Goal: Book appointment/travel/reservation

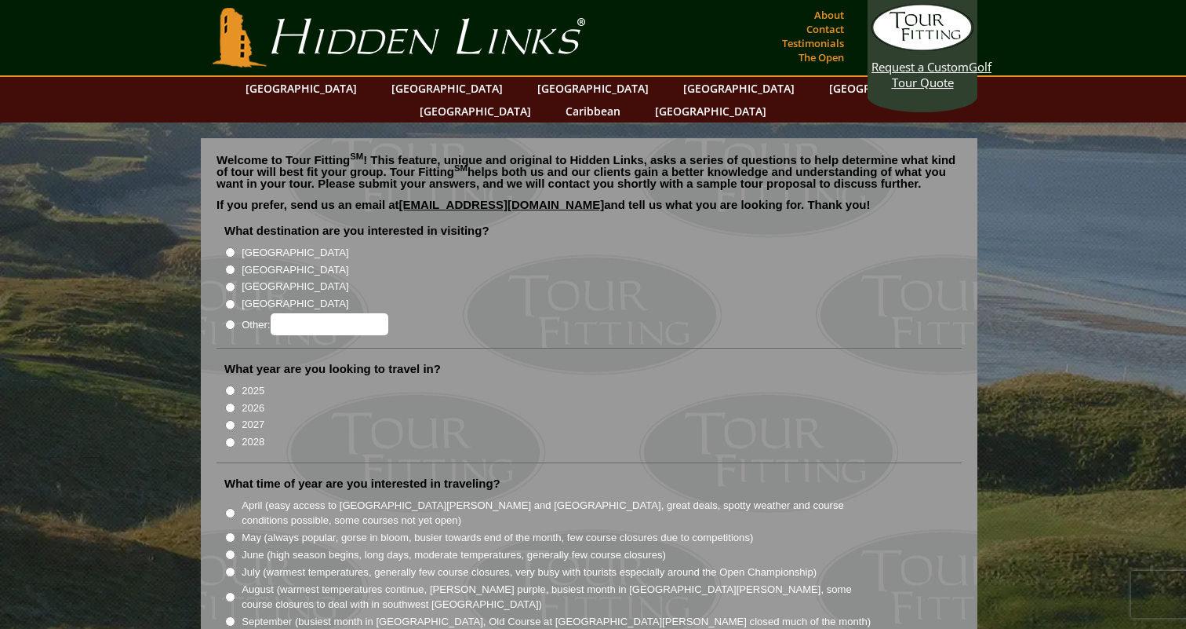
click at [232, 264] on input "[GEOGRAPHIC_DATA]" at bounding box center [230, 269] width 10 height 10
radio input "true"
click at [231, 385] on input "2025" at bounding box center [230, 390] width 10 height 10
radio input "true"
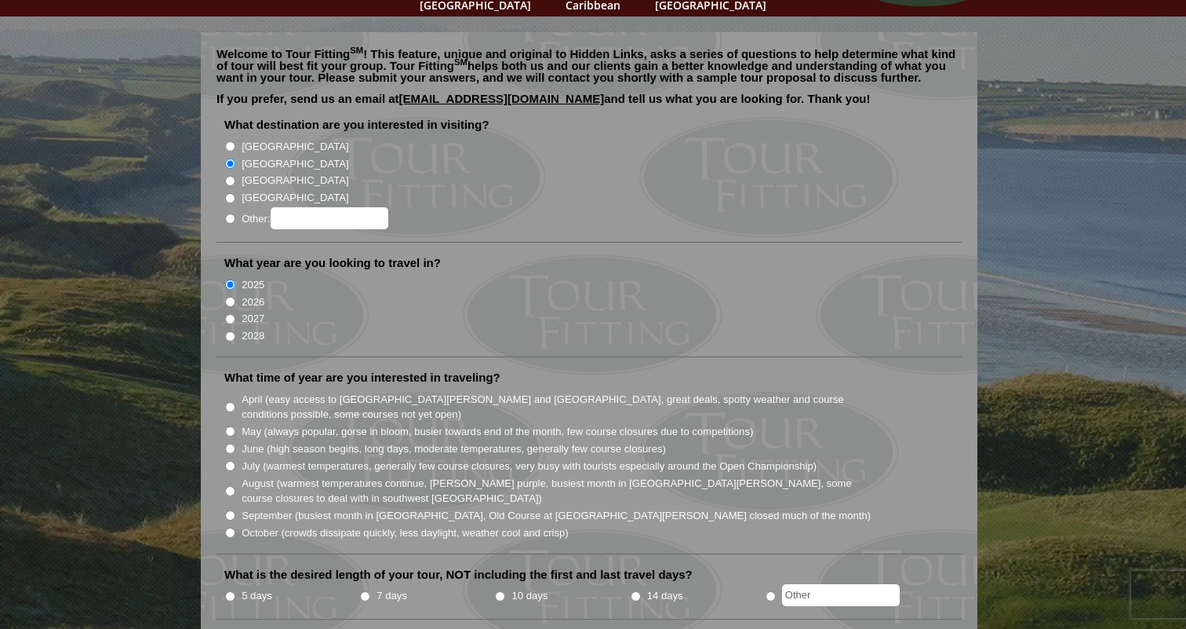
scroll to position [107, 0]
click at [230, 296] on input "2026" at bounding box center [230, 301] width 10 height 10
radio input "true"
click at [294, 423] on label "May (always popular, gorse in bloom, busier towards end of the month, few cours…" at bounding box center [498, 431] width 512 height 16
click at [235, 425] on input "May (always popular, gorse in bloom, busier towards end of the month, few cours…" at bounding box center [230, 430] width 10 height 10
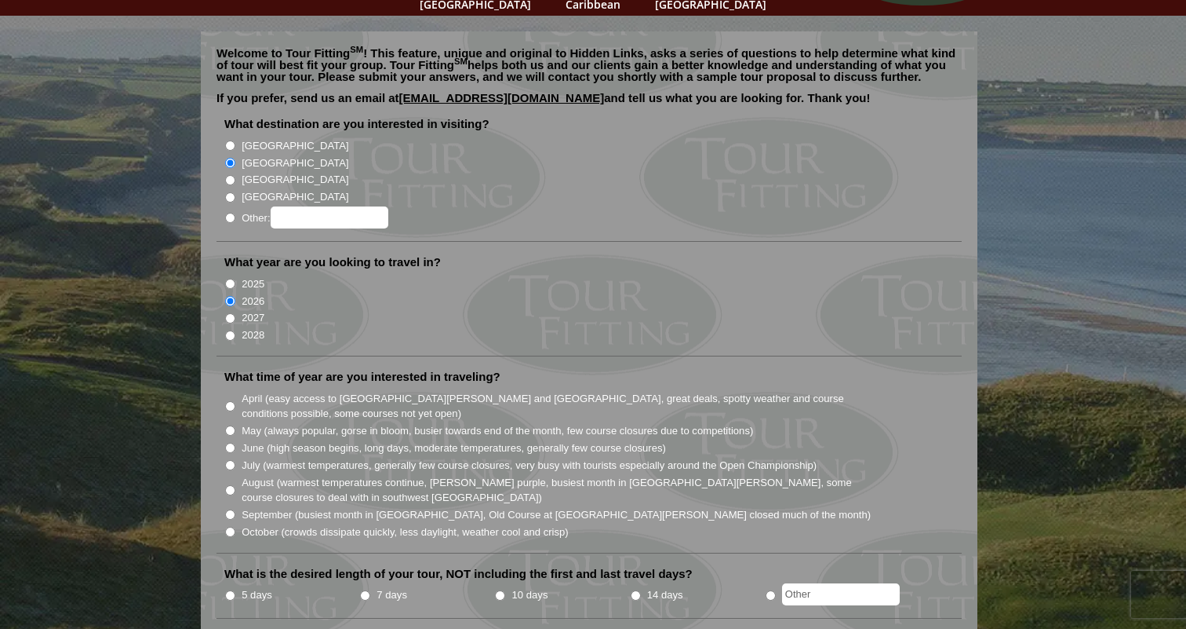
radio input "true"
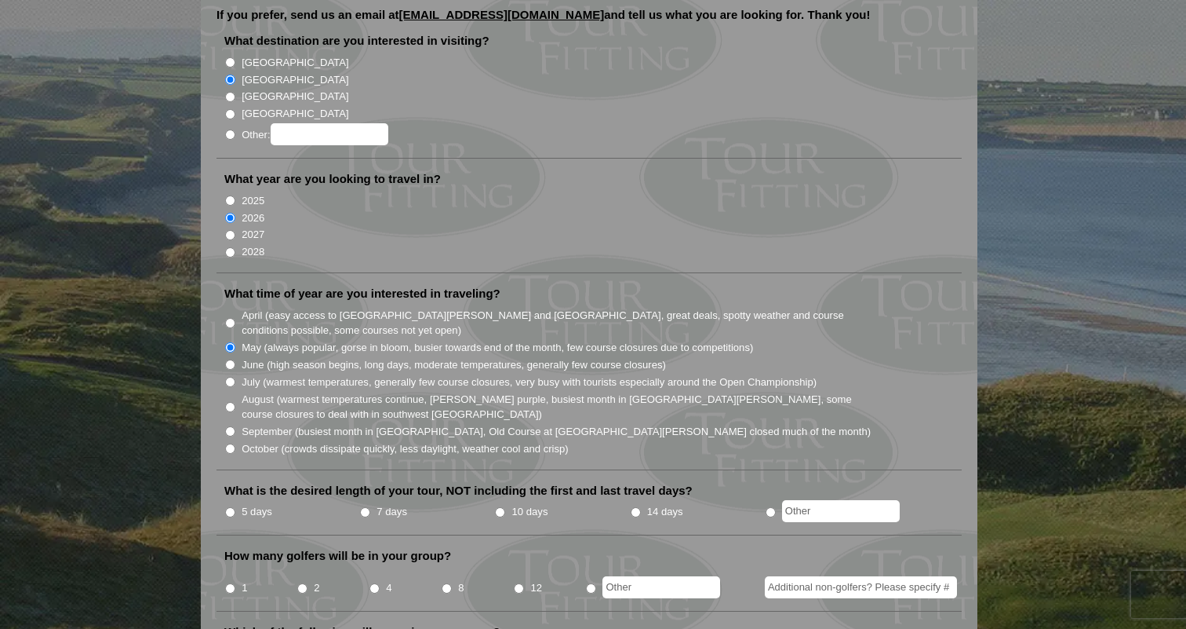
scroll to position [191, 0]
click at [504, 506] on input "10 days" at bounding box center [500, 511] width 10 height 10
radio input "true"
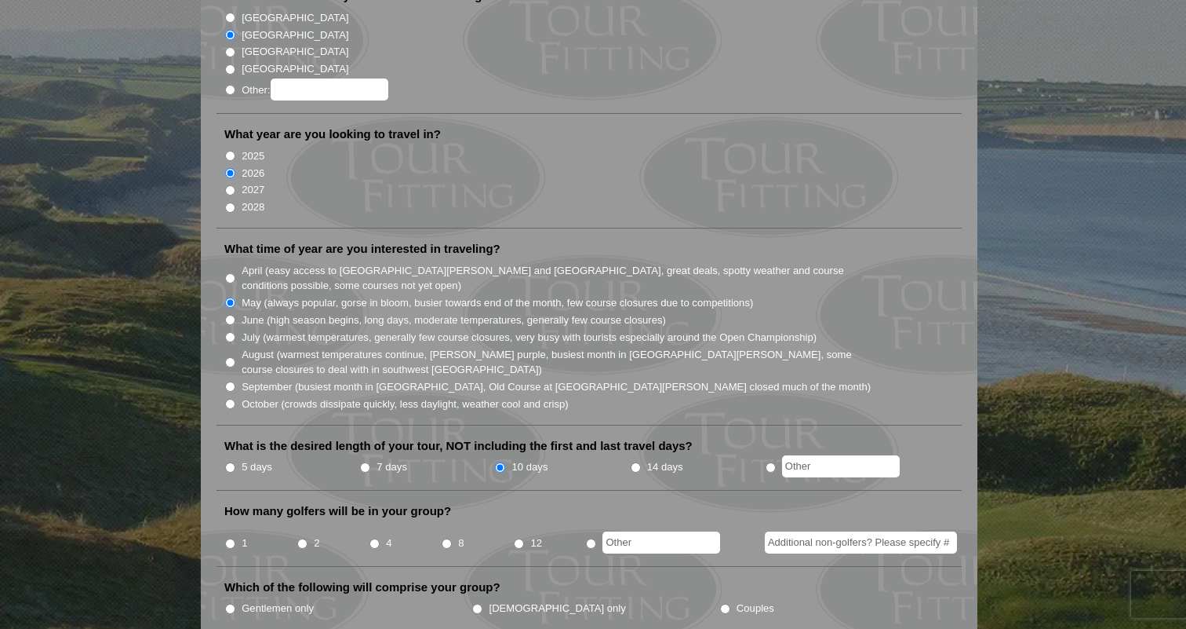
scroll to position [238, 0]
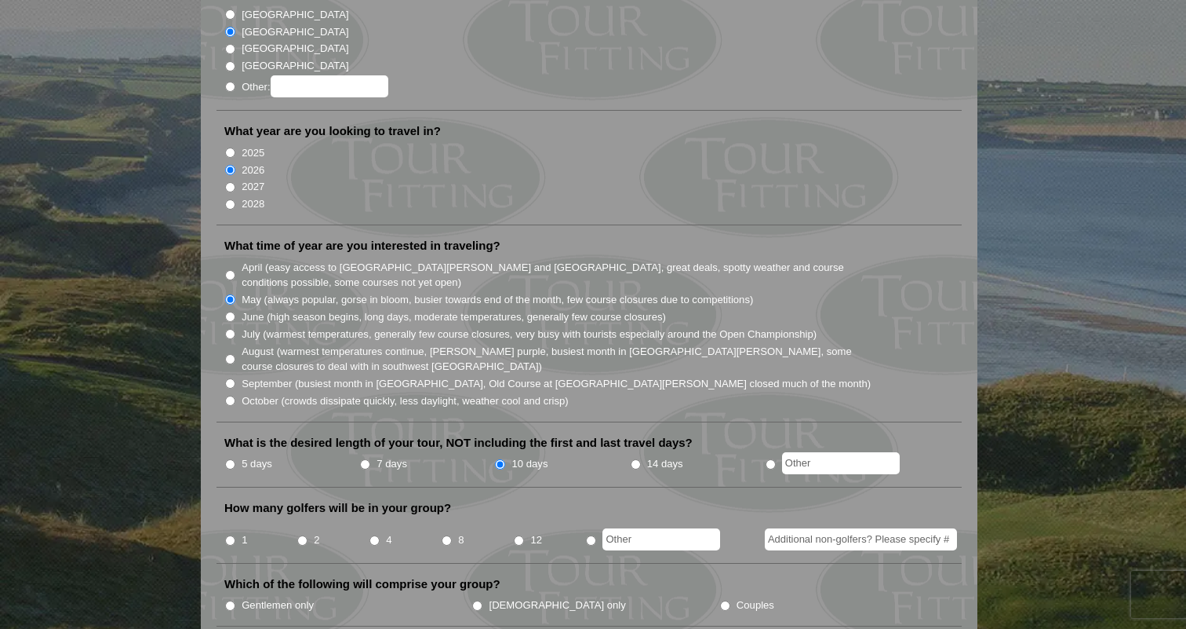
click at [377, 535] on input "4" at bounding box center [375, 540] width 10 height 10
radio input "true"
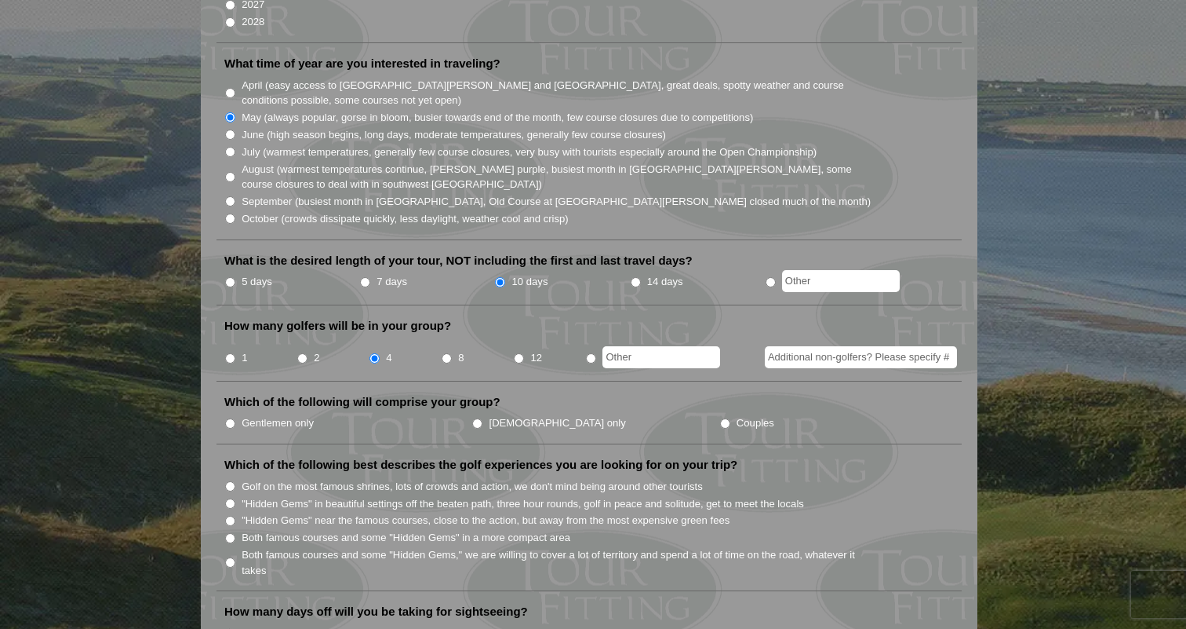
scroll to position [421, 0]
click at [233, 417] on input "Gentlemen only" at bounding box center [230, 422] width 10 height 10
radio input "true"
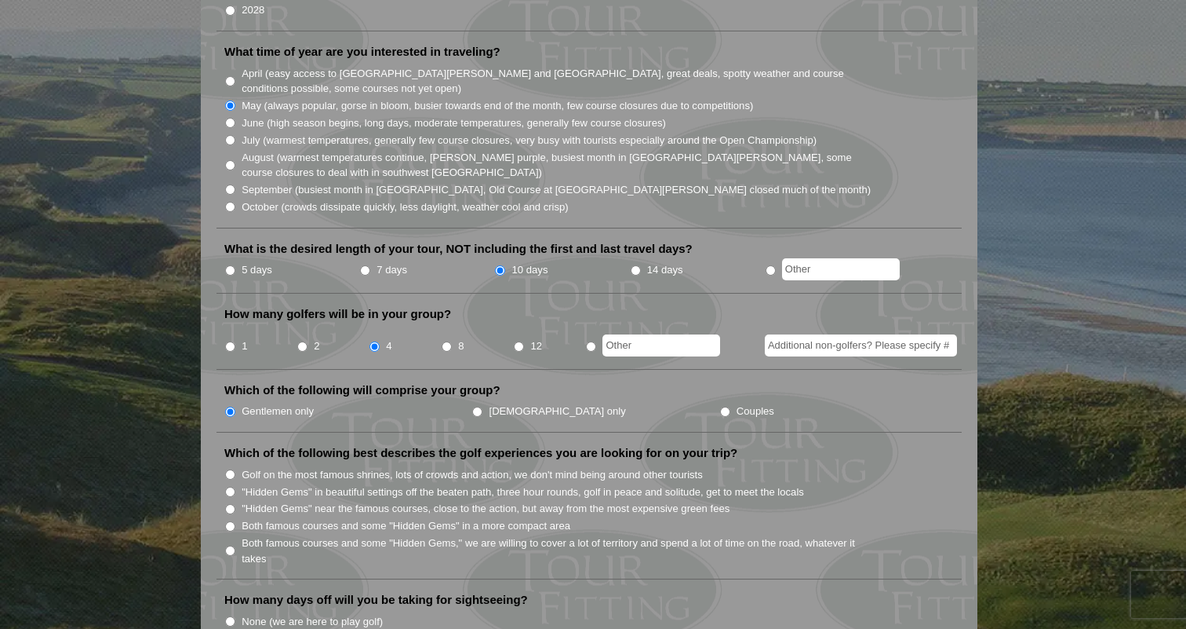
click at [521, 518] on label "Both famous courses and some "Hidden Gems" in a more compact area" at bounding box center [406, 526] width 329 height 16
click at [235, 521] on input "Both famous courses and some "Hidden Gems" in a more compact area" at bounding box center [230, 526] width 10 height 10
radio input "true"
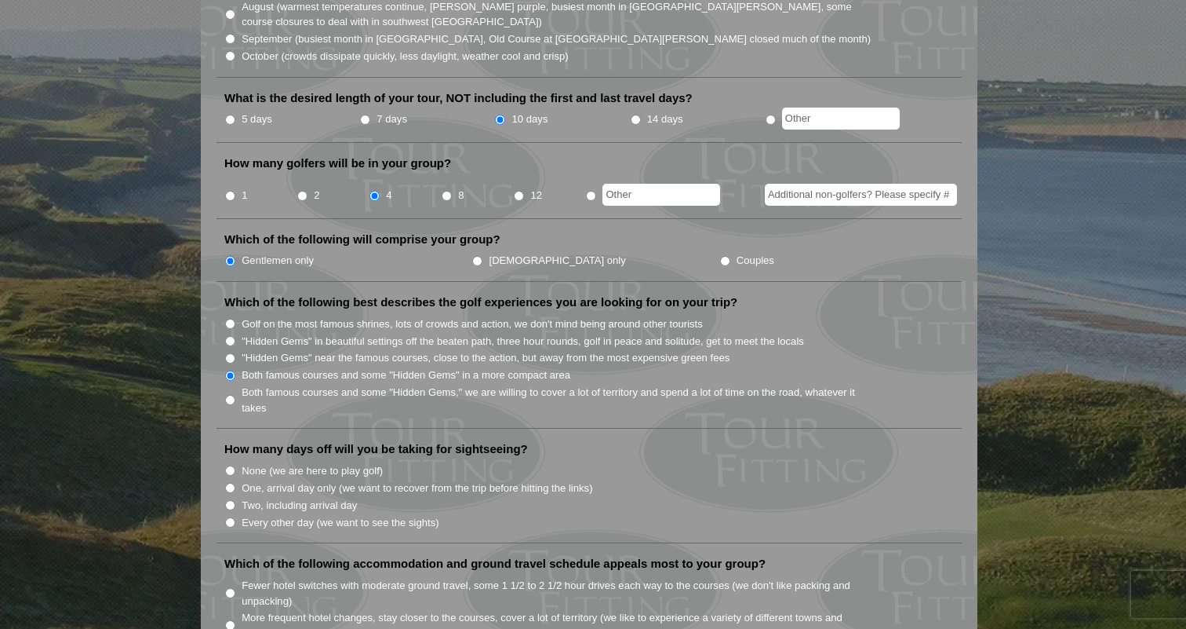
scroll to position [583, 0]
click at [279, 497] on label "Two, including arrival day" at bounding box center [299, 505] width 115 height 16
click at [235, 499] on input "Two, including arrival day" at bounding box center [230, 504] width 10 height 10
radio input "true"
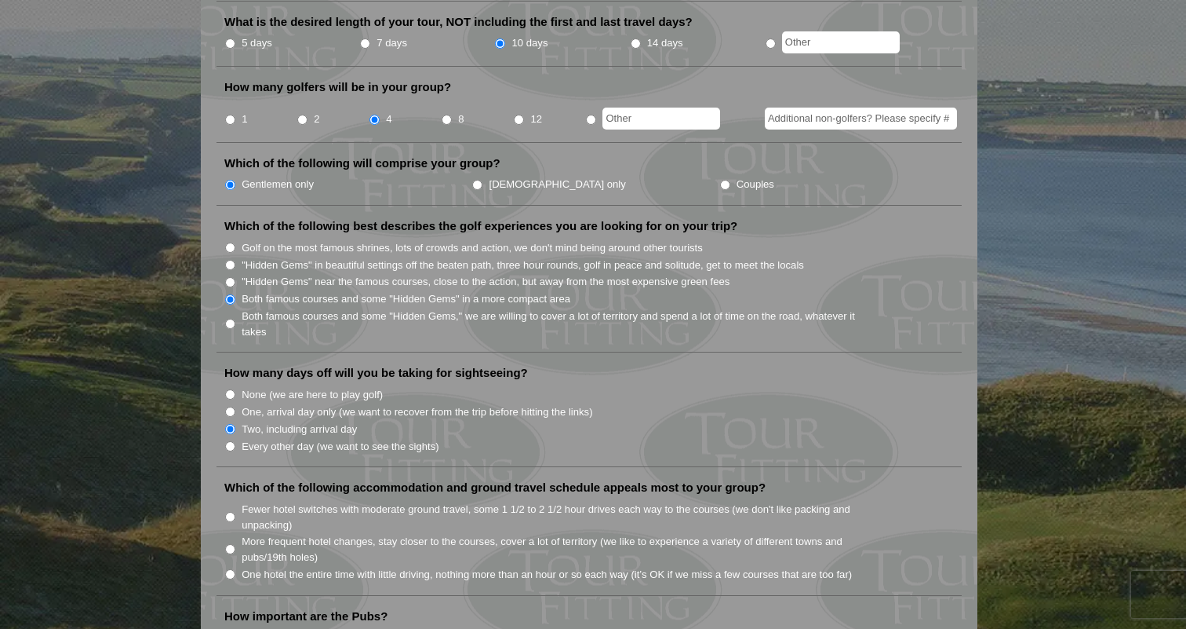
scroll to position [659, 0]
click at [362, 501] on label "Fewer hotel switches with moderate ground travel, some 1 1/2 to 2 1/2 hour driv…" at bounding box center [557, 516] width 631 height 31
click at [235, 511] on input "Fewer hotel switches with moderate ground travel, some 1 1/2 to 2 1/2 hour driv…" at bounding box center [230, 516] width 10 height 10
radio input "true"
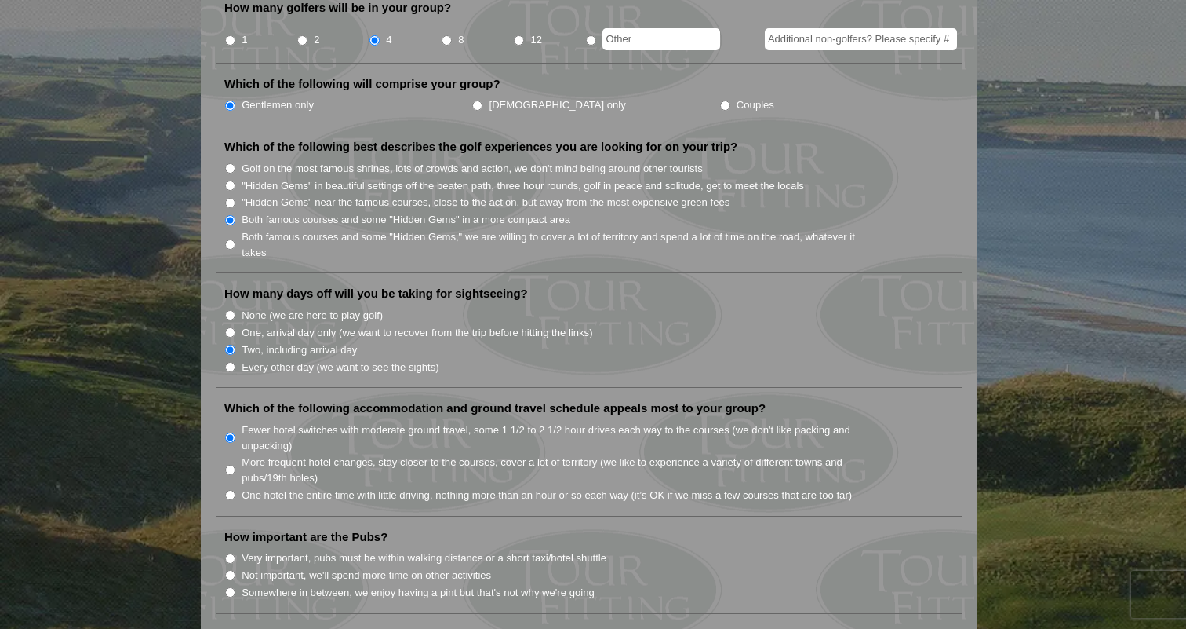
scroll to position [741, 0]
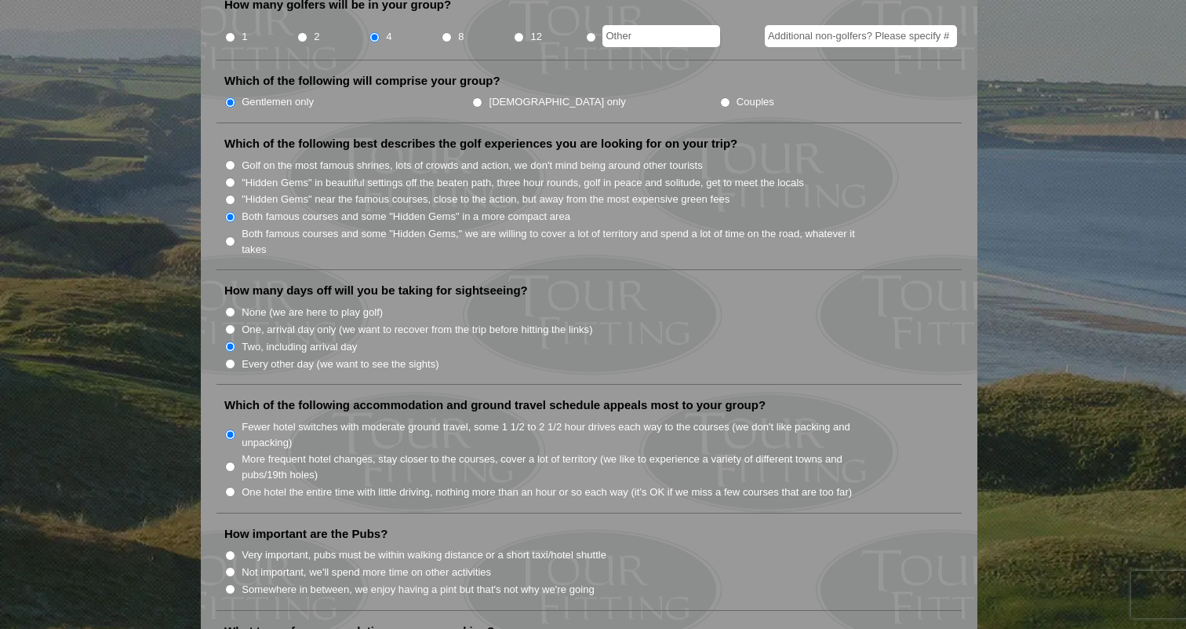
click at [301, 547] on label "Very important, pubs must be within walking distance or a short taxi/hotel shut…" at bounding box center [424, 555] width 365 height 16
click at [235, 550] on input "Very important, pubs must be within walking distance or a short taxi/hotel shut…" at bounding box center [230, 555] width 10 height 10
radio input "true"
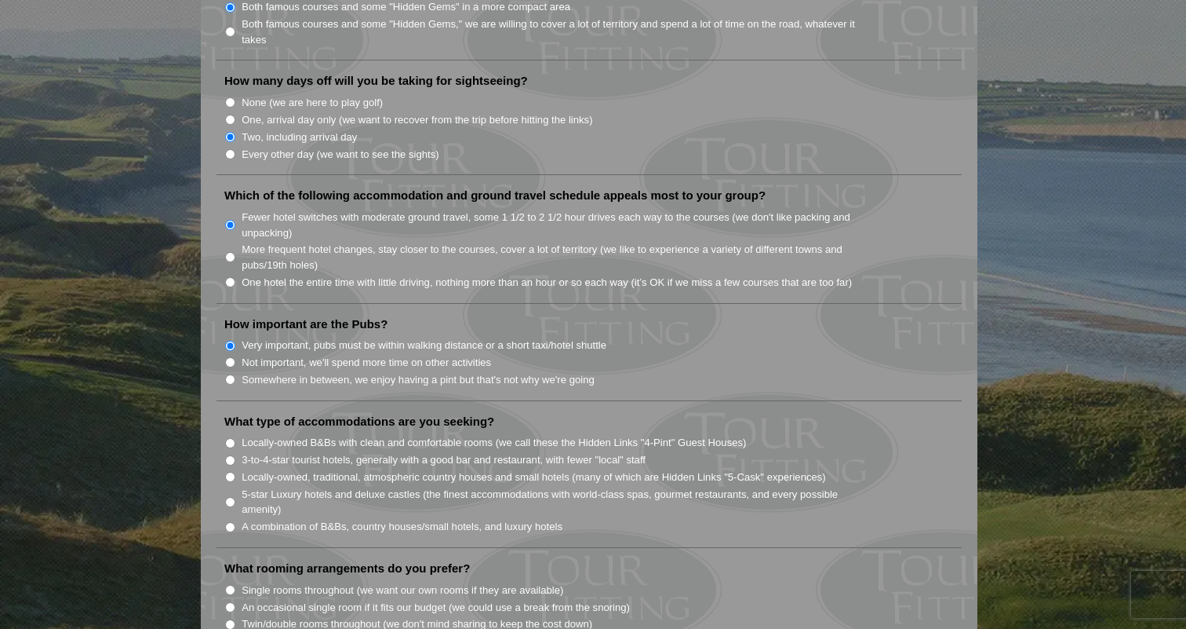
scroll to position [951, 0]
click at [236, 450] on li "3-to-4-star tourist hotels, generally with a good bar and restaurant, with fewe…" at bounding box center [595, 458] width 742 height 17
click at [254, 486] on label "5-star Luxury hotels and deluxe castles (the finest accommodations with world-c…" at bounding box center [557, 501] width 631 height 31
click at [235, 496] on input "5-star Luxury hotels and deluxe castles (the finest accommodations with world-c…" at bounding box center [230, 501] width 10 height 10
radio input "true"
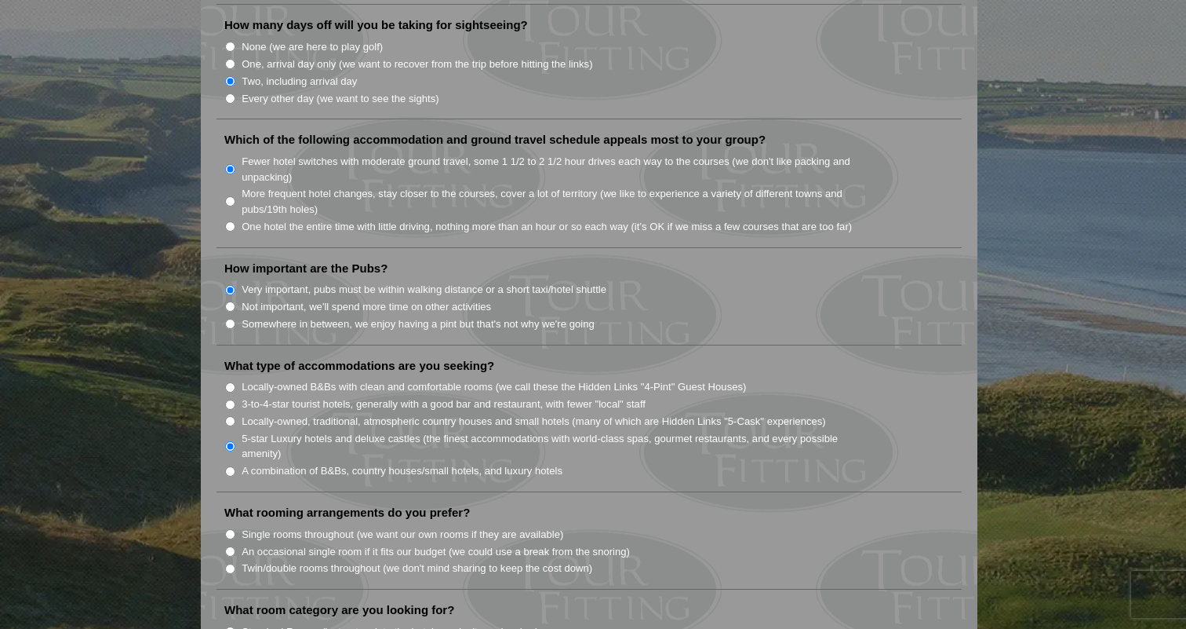
scroll to position [1008, 0]
click at [243, 558] on label "Twin/double rooms throughout (we don't mind sharing to keep the cost down)" at bounding box center [417, 566] width 351 height 16
click at [235, 561] on input "Twin/double rooms throughout (we don't mind sharing to keep the cost down)" at bounding box center [230, 566] width 10 height 10
radio input "true"
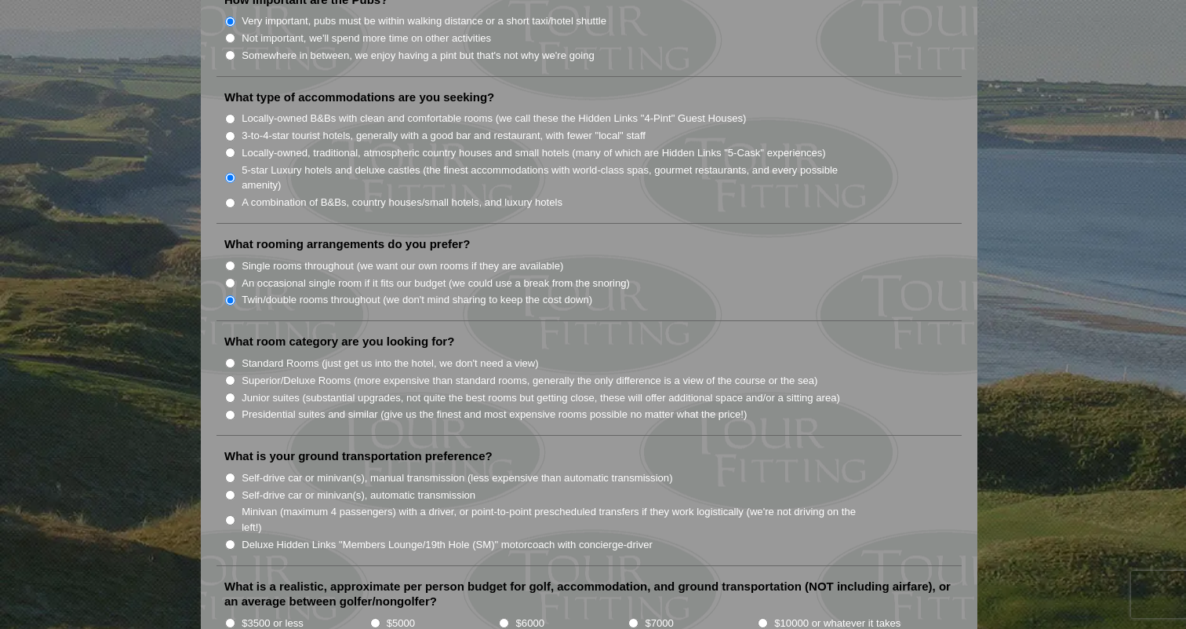
scroll to position [1276, 0]
click at [234, 352] on li "Standard Rooms (just get us into the hotel, we don't need a view)" at bounding box center [595, 360] width 742 height 17
click at [229, 356] on input "Standard Rooms (just get us into the hotel, we don't need a view)" at bounding box center [230, 361] width 10 height 10
radio input "true"
click at [246, 468] on label "Self-drive car or minivan(s), manual transmission (less expensive than automati…" at bounding box center [457, 476] width 431 height 16
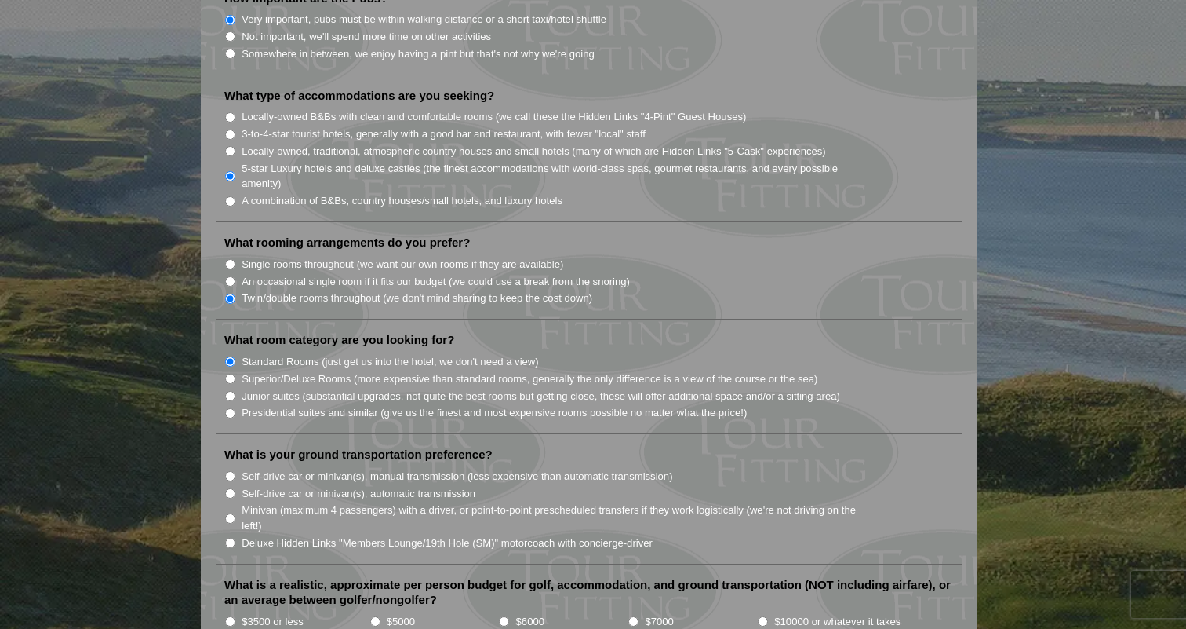
click at [235, 471] on input "Self-drive car or minivan(s), manual transmission (less expensive than automati…" at bounding box center [230, 476] width 10 height 10
radio input "true"
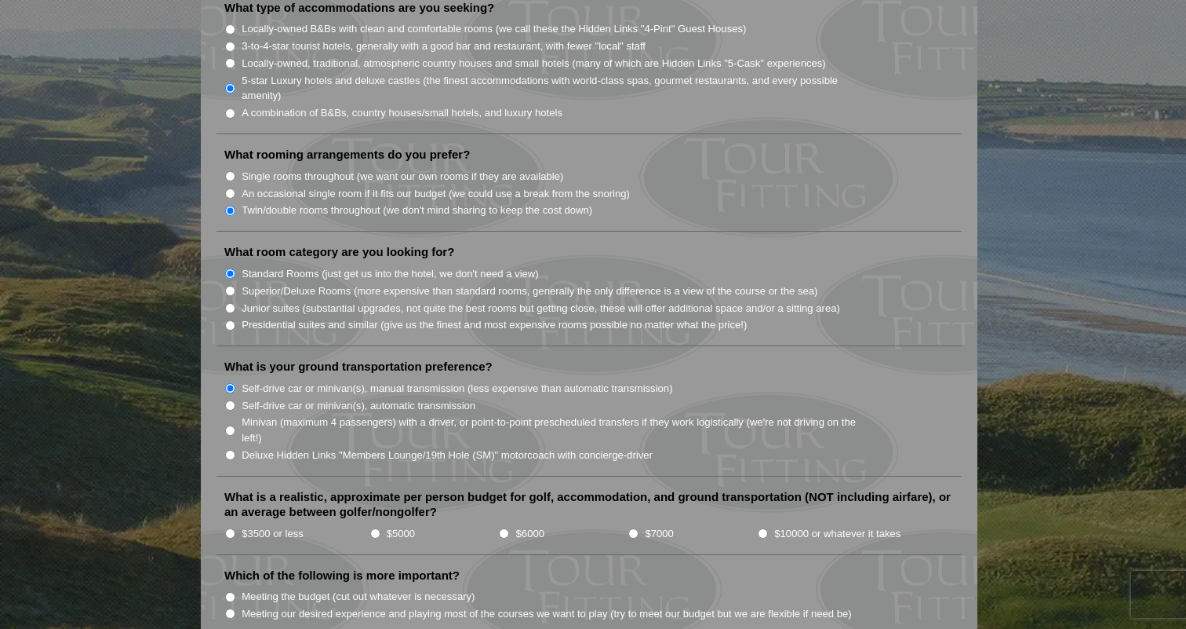
scroll to position [1365, 0]
click at [376, 527] on input "$5000" at bounding box center [375, 532] width 10 height 10
radio input "true"
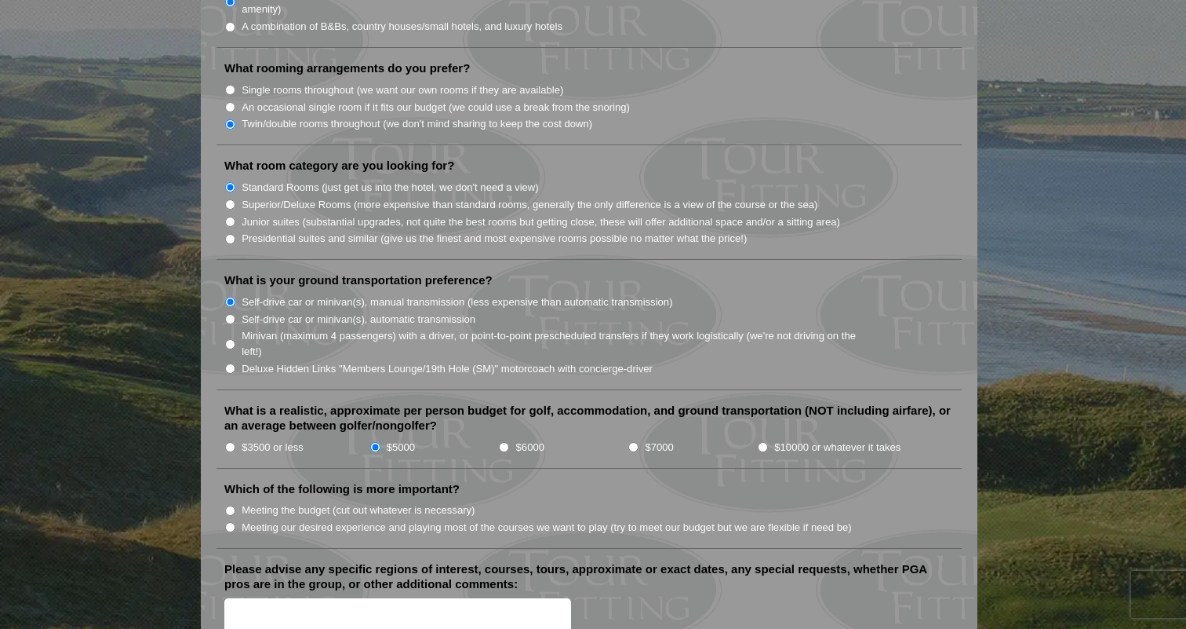
scroll to position [1453, 0]
click at [248, 500] on label "Meeting the budget (cut out whatever is necessary)" at bounding box center [358, 508] width 233 height 16
click at [235, 503] on input "Meeting the budget (cut out whatever is necessary)" at bounding box center [230, 508] width 10 height 10
radio input "true"
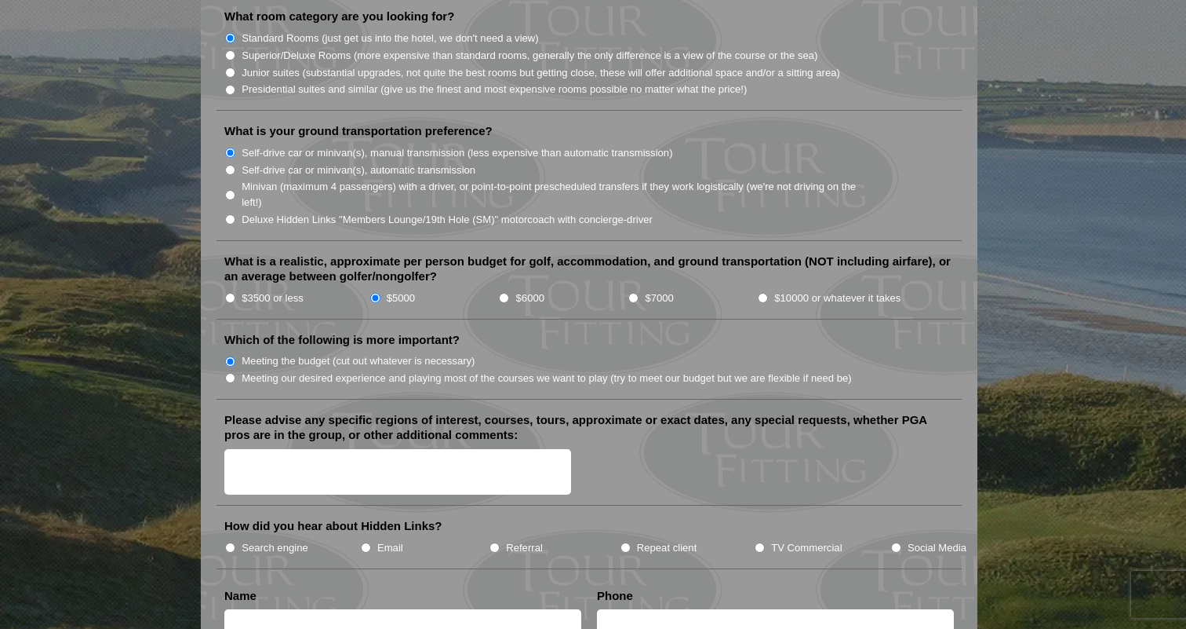
scroll to position [1601, 0]
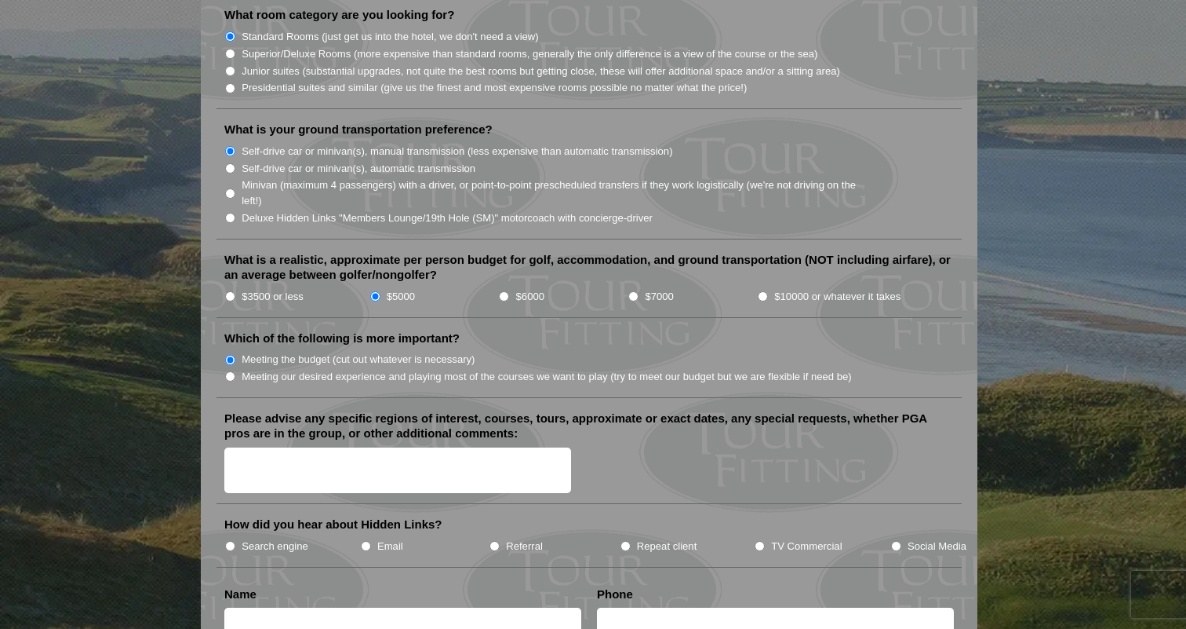
click at [278, 538] on label "Search engine" at bounding box center [275, 546] width 67 height 16
click at [235, 541] on input "Search engine" at bounding box center [230, 546] width 10 height 10
radio input "true"
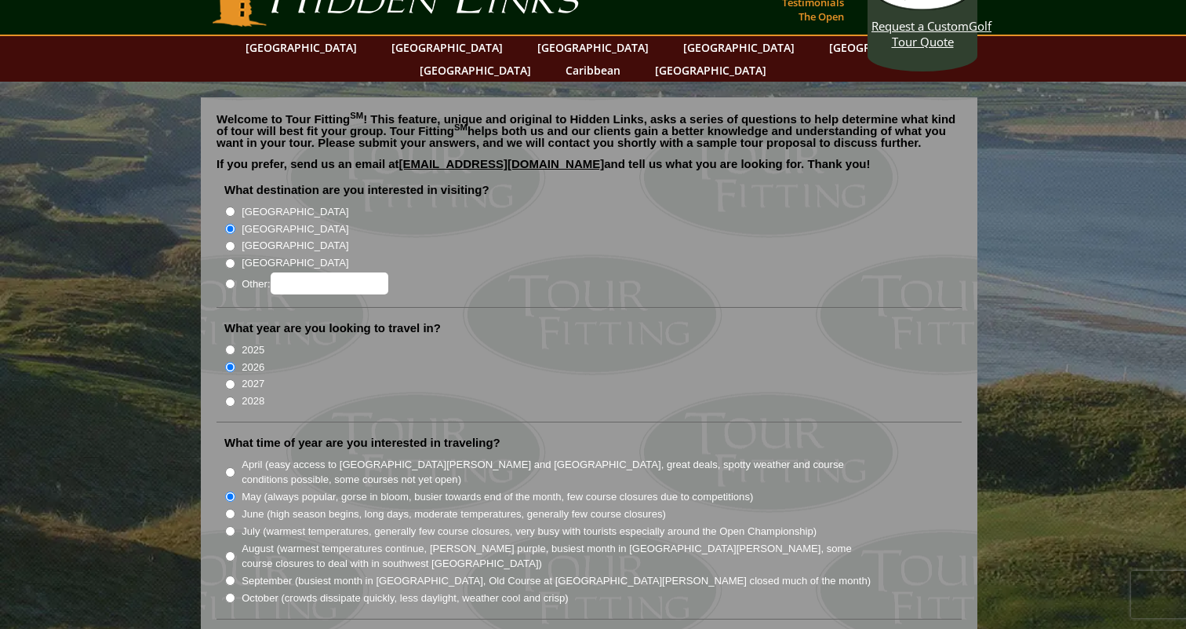
scroll to position [0, 0]
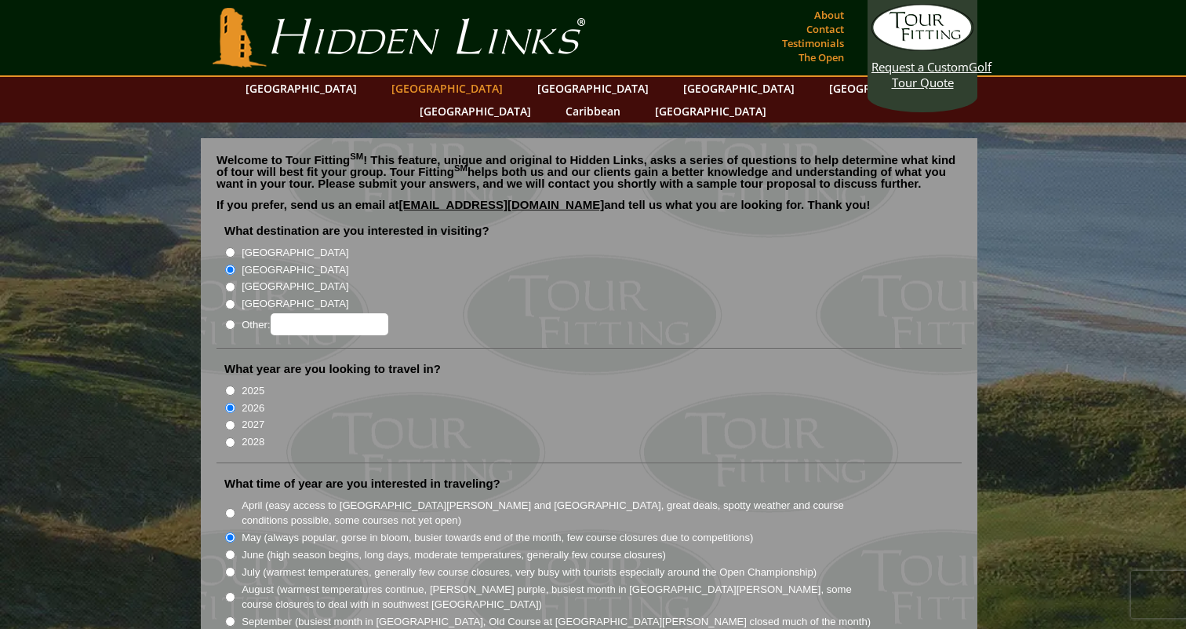
click at [394, 87] on link "[GEOGRAPHIC_DATA]" at bounding box center [447, 88] width 127 height 23
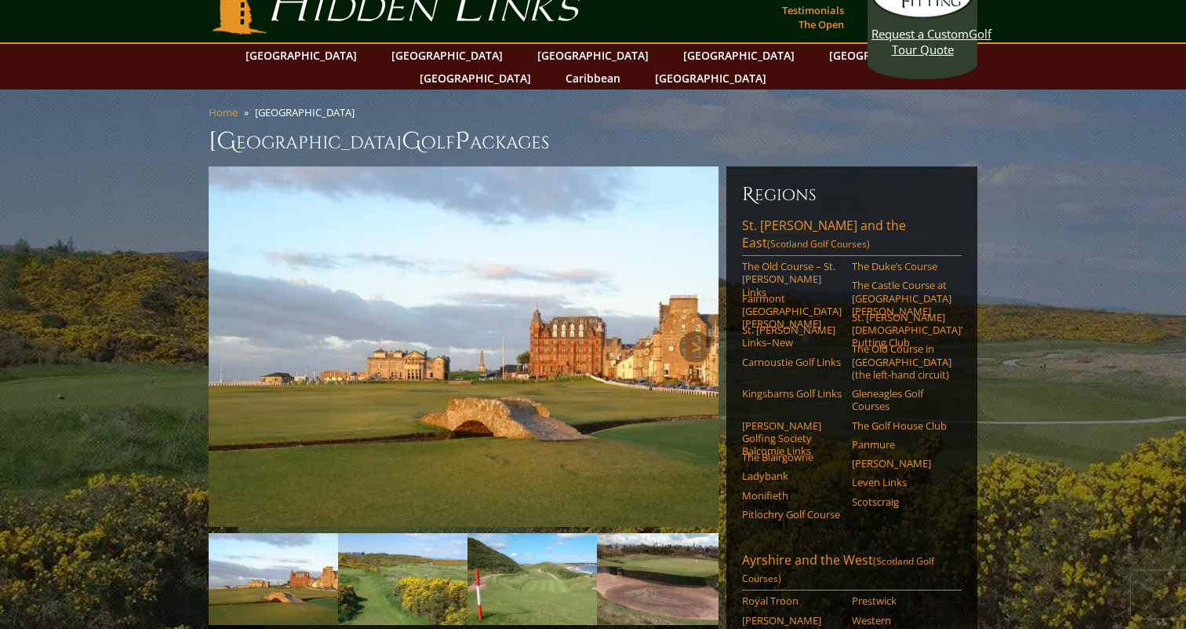
scroll to position [38, 0]
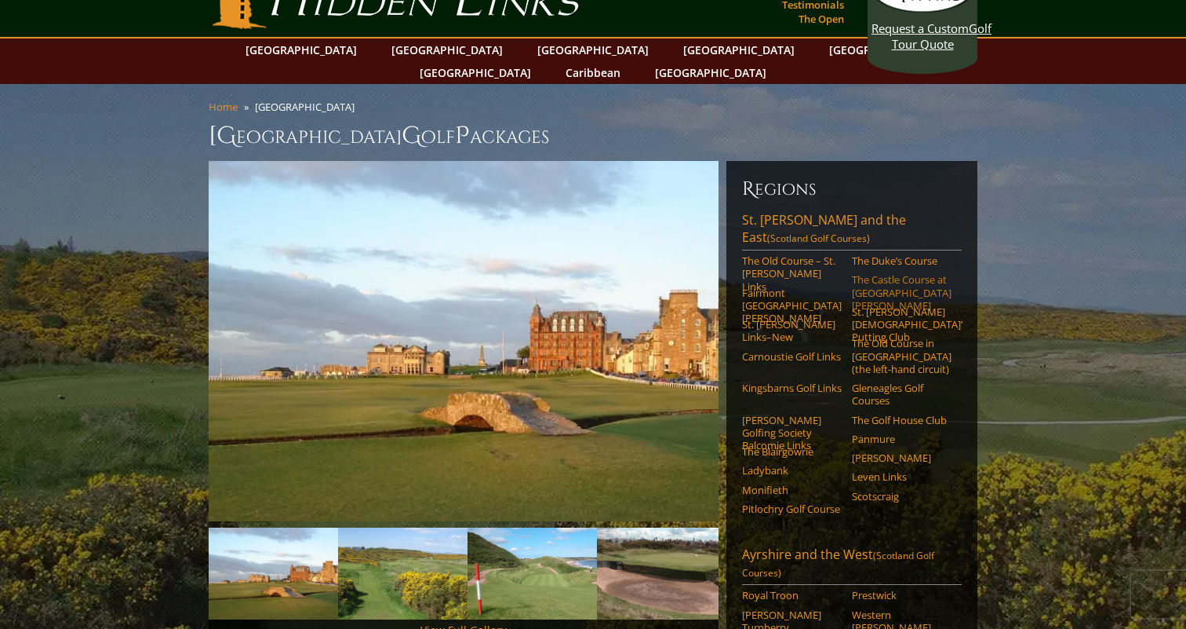
click at [861, 273] on link "The Castle Course at [GEOGRAPHIC_DATA][PERSON_NAME]" at bounding box center [902, 292] width 100 height 38
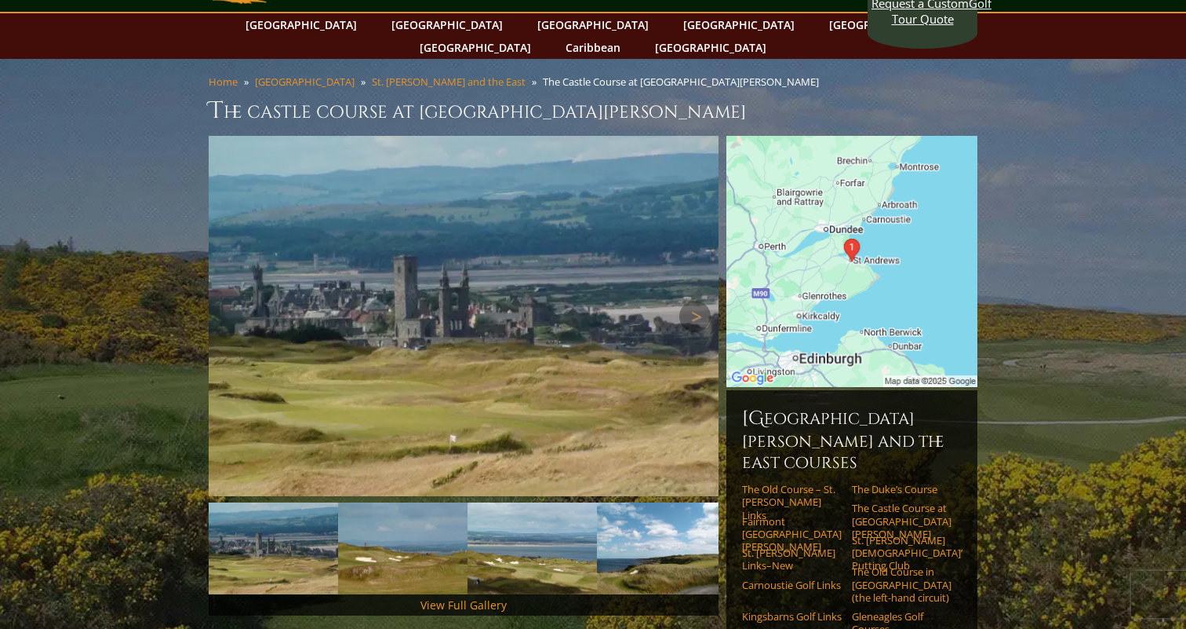
scroll to position [79, 0]
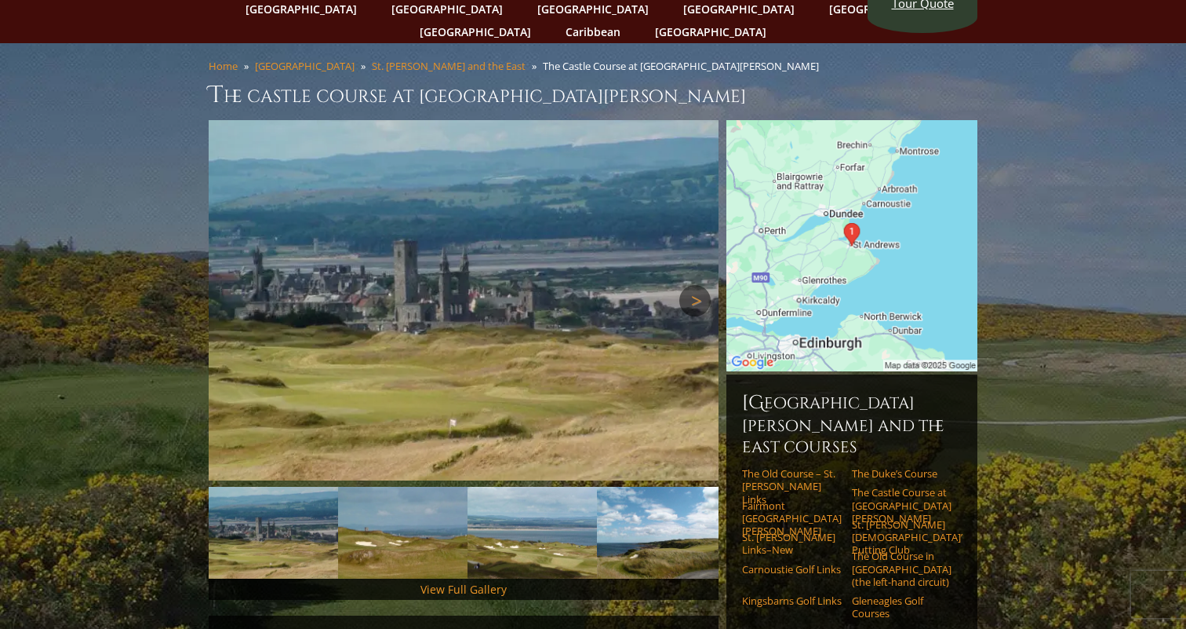
click at [697, 285] on link "Next" at bounding box center [695, 300] width 31 height 31
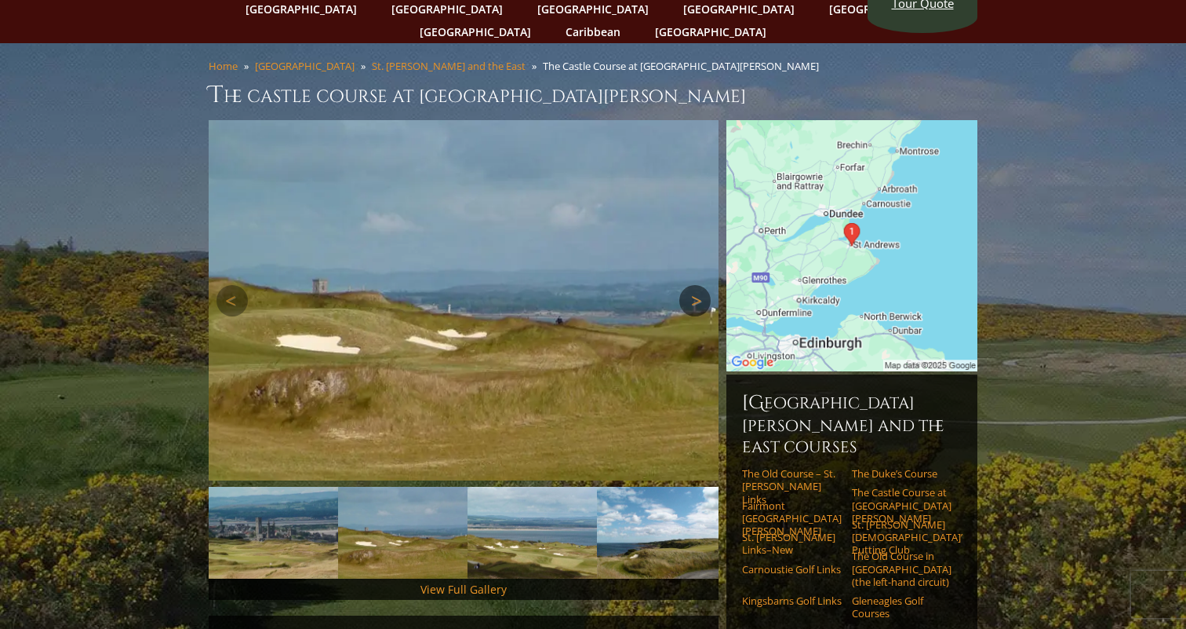
click at [697, 285] on link "Next" at bounding box center [695, 300] width 31 height 31
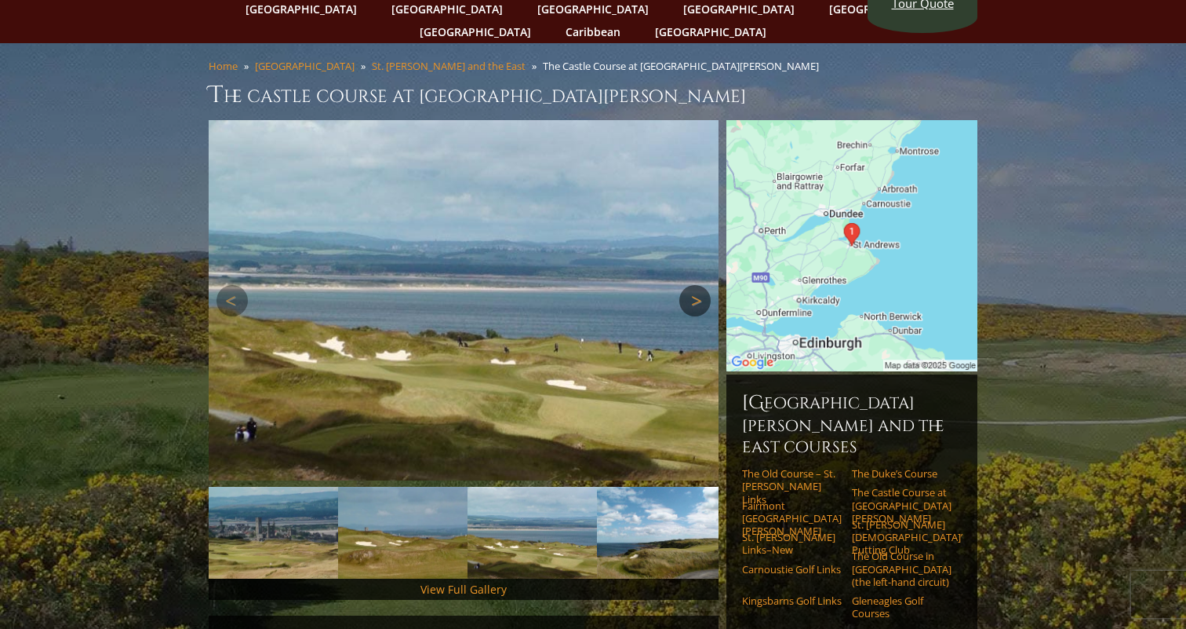
click at [697, 285] on link "Next" at bounding box center [695, 300] width 31 height 31
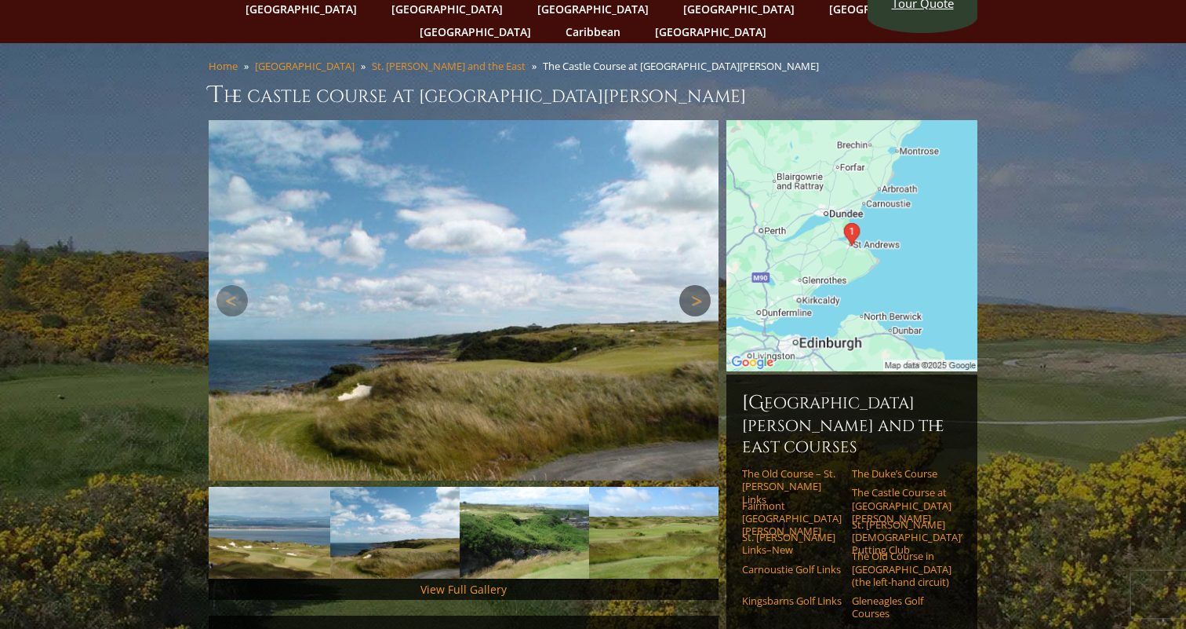
click at [697, 285] on link "Next" at bounding box center [695, 300] width 31 height 31
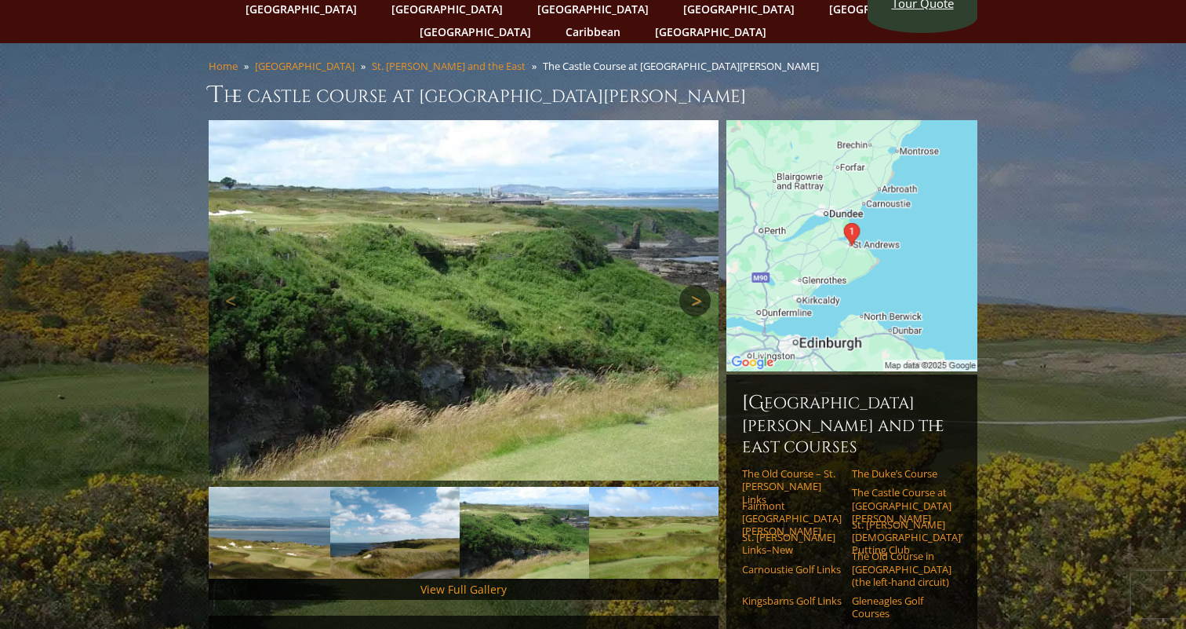
click at [697, 285] on link "Next" at bounding box center [695, 300] width 31 height 31
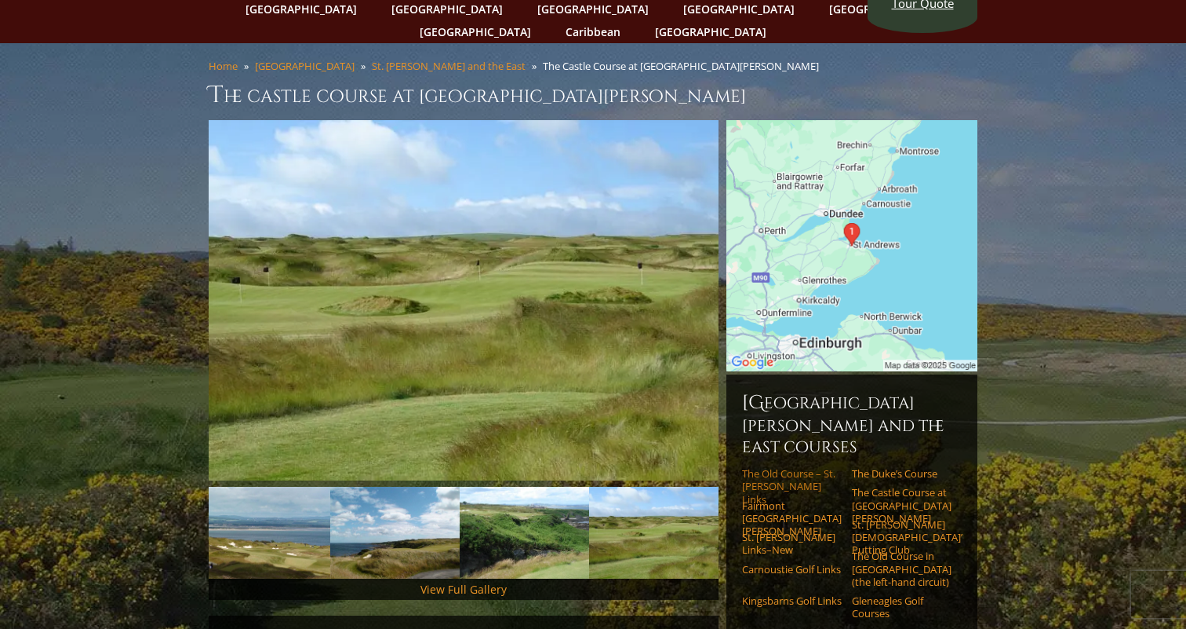
click at [764, 467] on link "The Old Course – St. [PERSON_NAME] Links" at bounding box center [792, 486] width 100 height 38
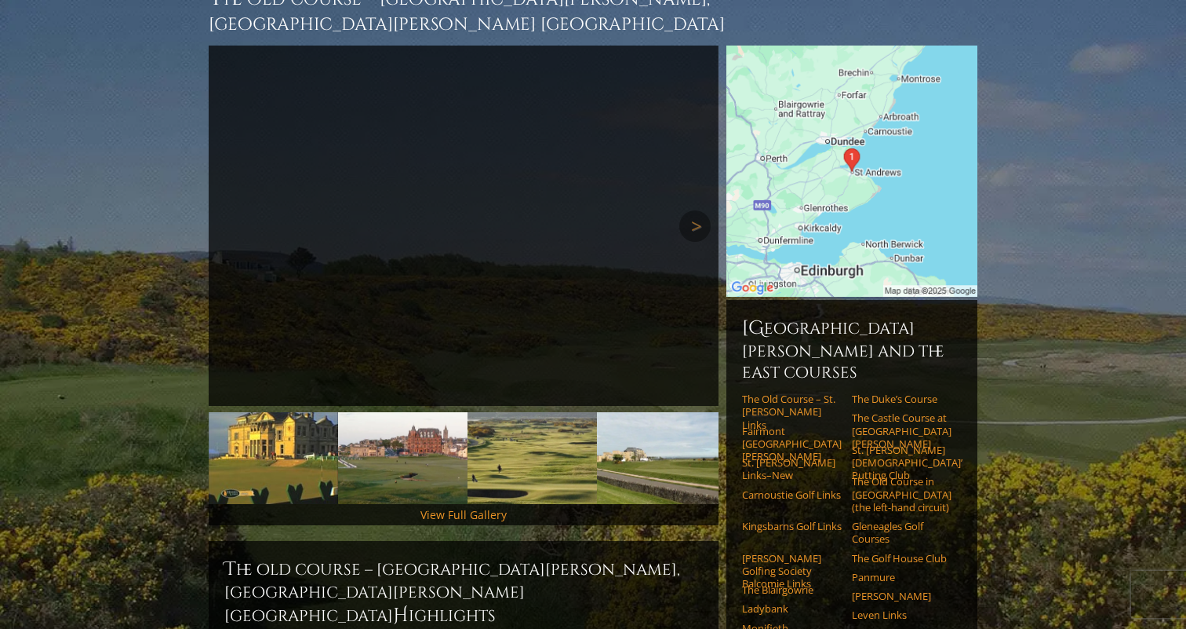
scroll to position [199, 0]
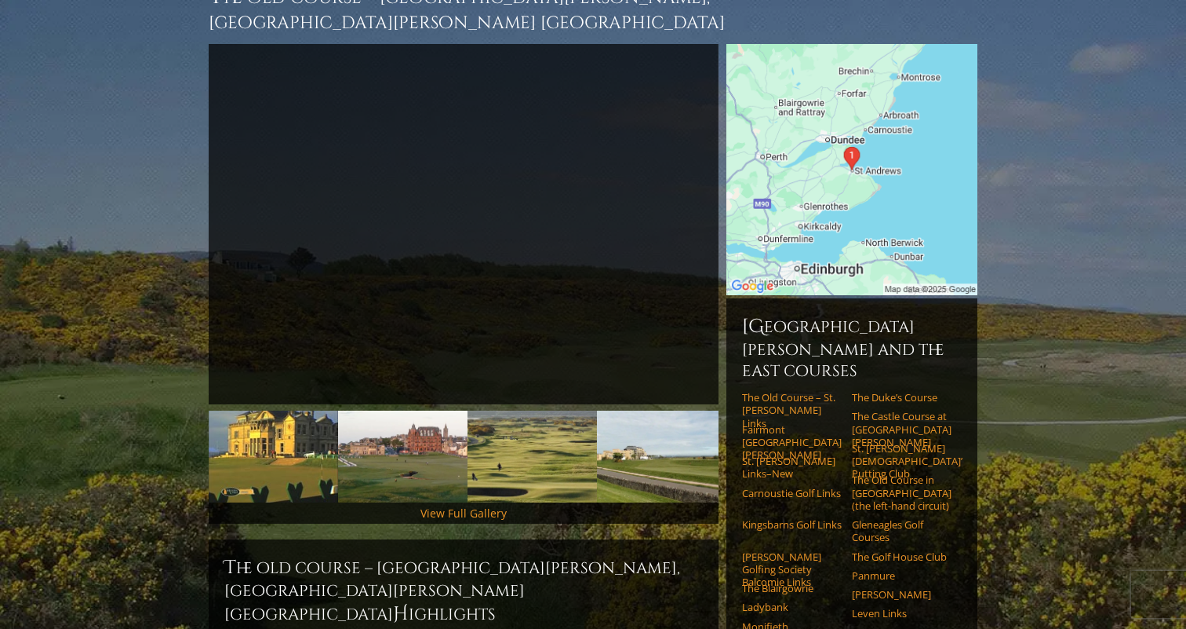
click at [614, 502] on div "View Full Gallery" at bounding box center [464, 512] width 510 height 21
click at [468, 505] on link "View Full Gallery" at bounding box center [464, 512] width 86 height 15
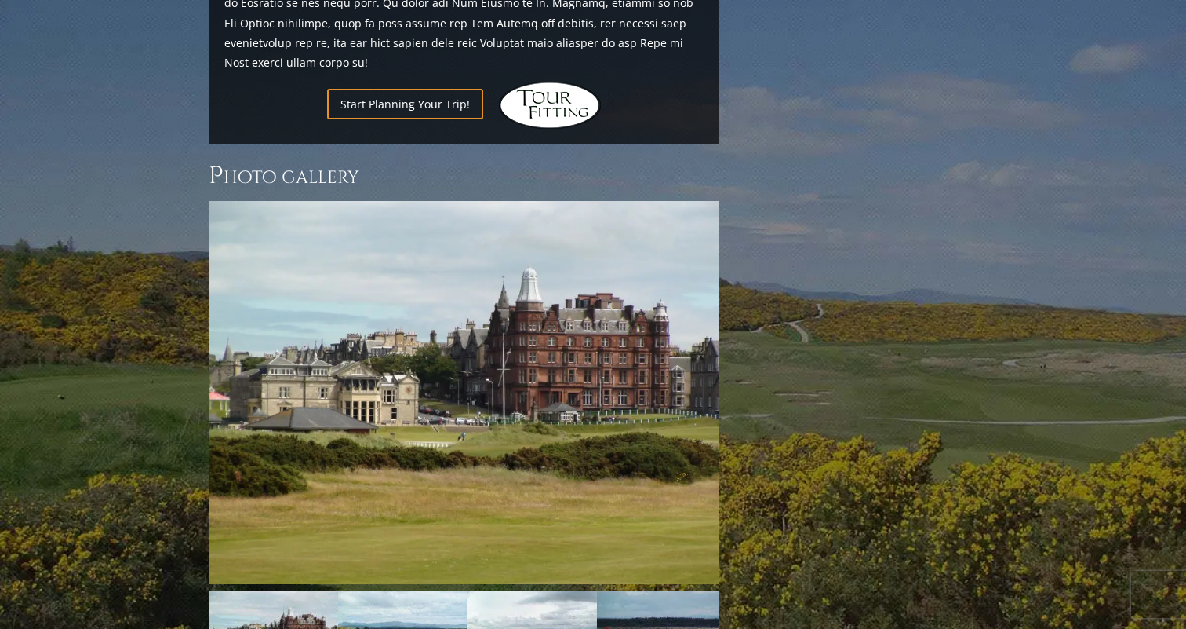
scroll to position [2131, 0]
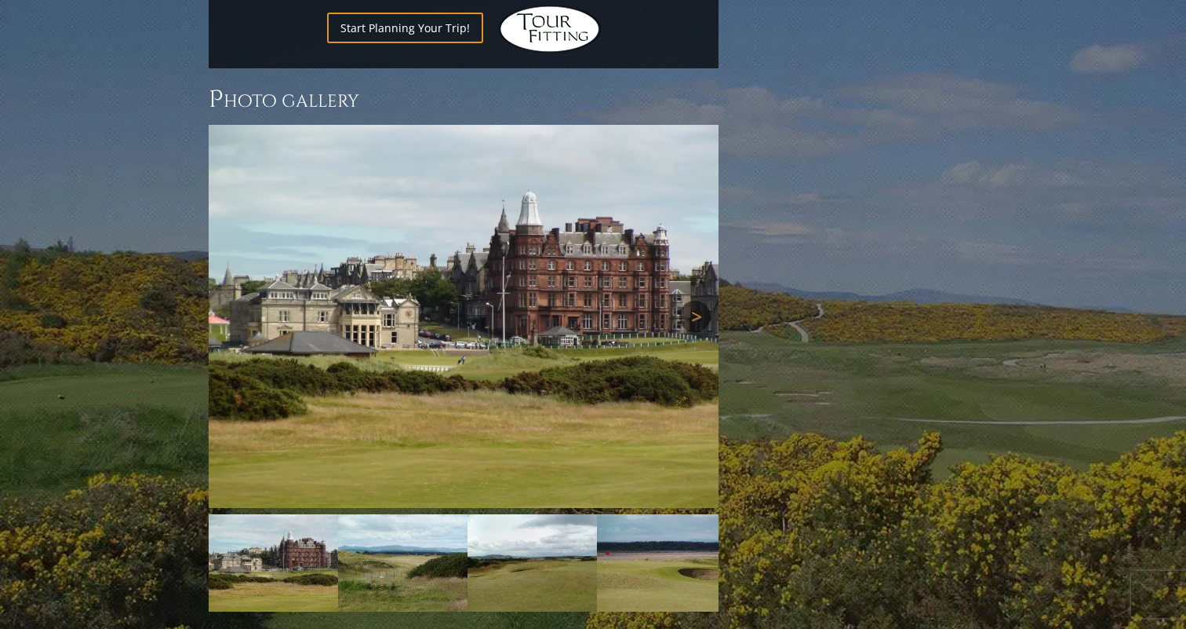
click at [693, 301] on link "Next" at bounding box center [695, 316] width 31 height 31
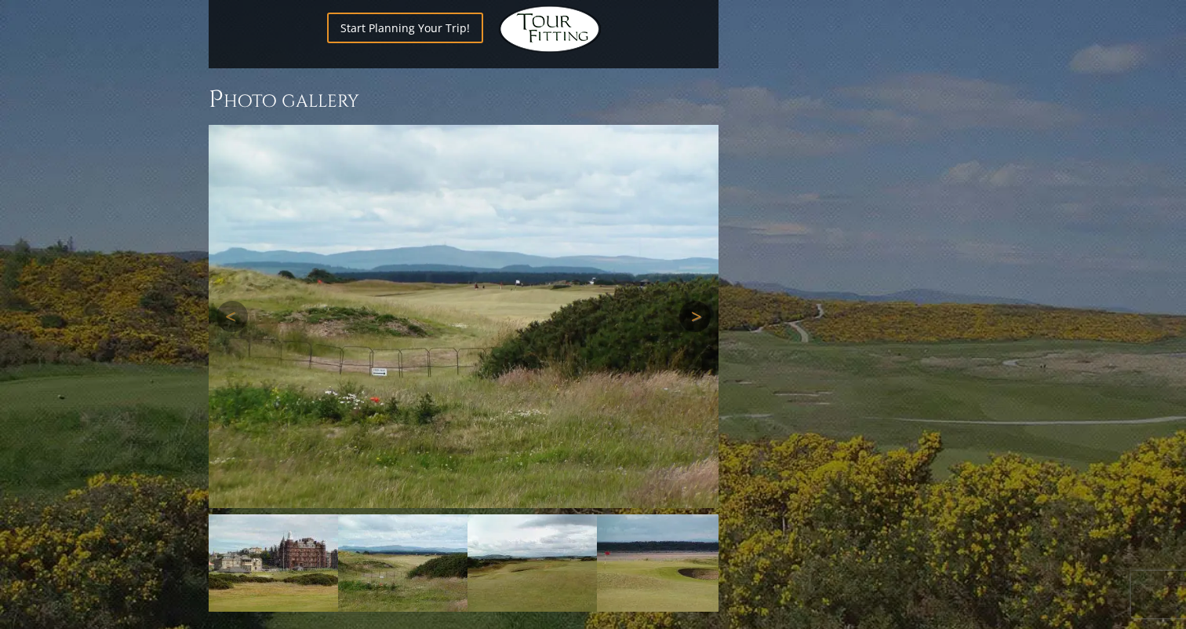
click at [693, 301] on link "Next" at bounding box center [695, 316] width 31 height 31
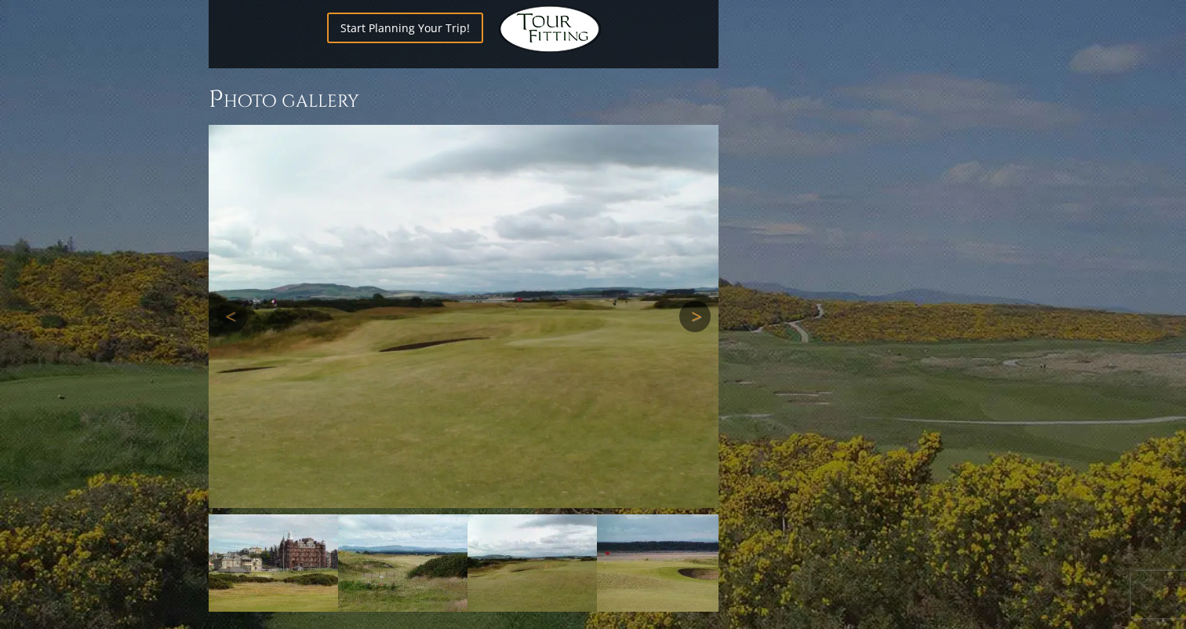
click at [693, 301] on link "Next" at bounding box center [695, 316] width 31 height 31
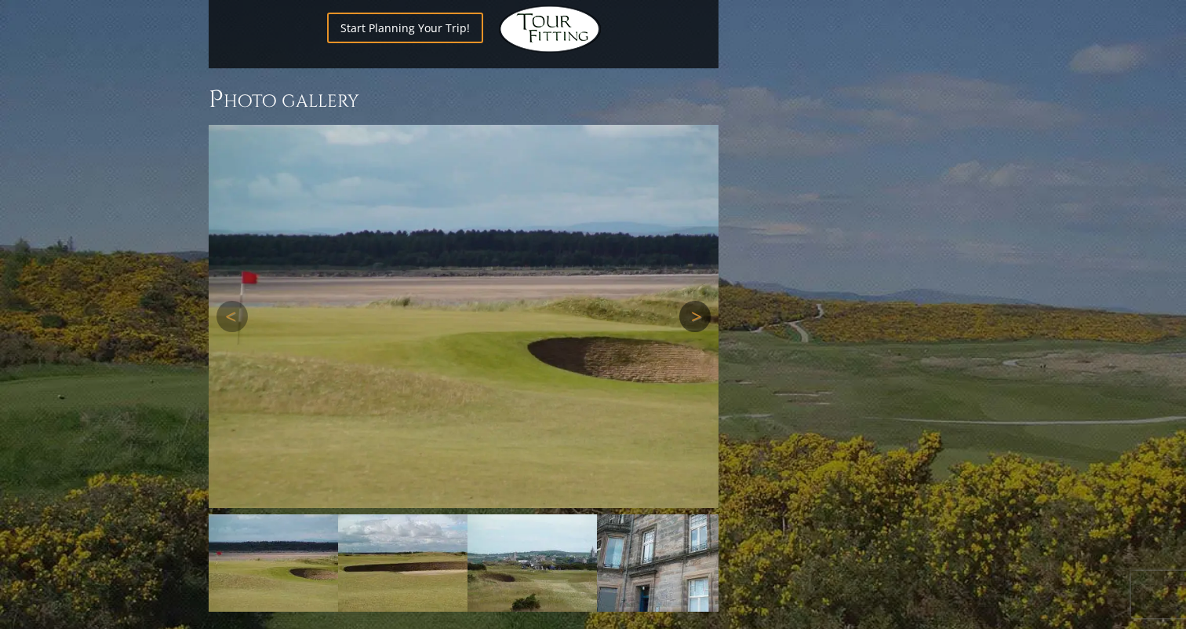
click at [693, 301] on link "Next" at bounding box center [695, 316] width 31 height 31
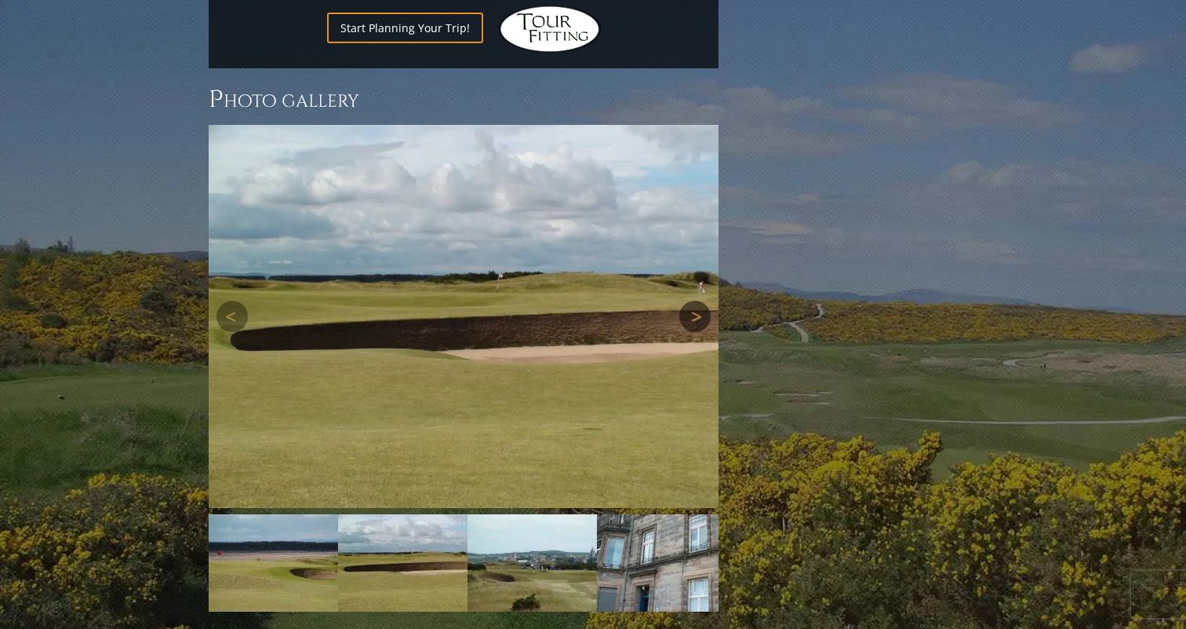
click at [693, 301] on link "Next" at bounding box center [695, 316] width 31 height 31
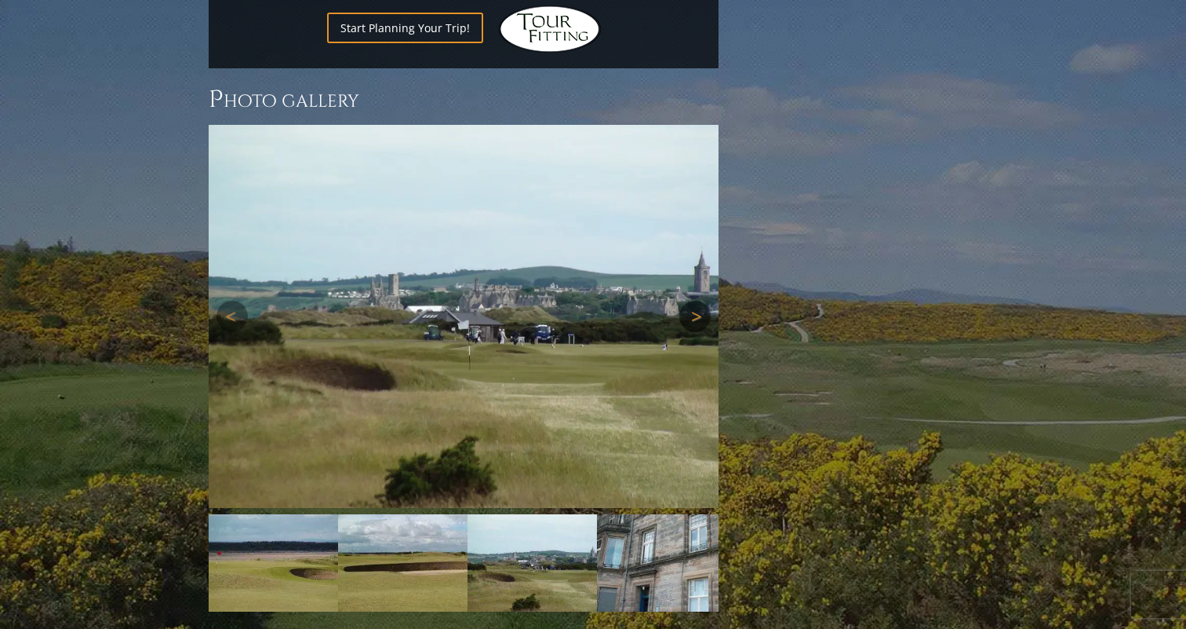
click at [694, 301] on link "Next" at bounding box center [695, 316] width 31 height 31
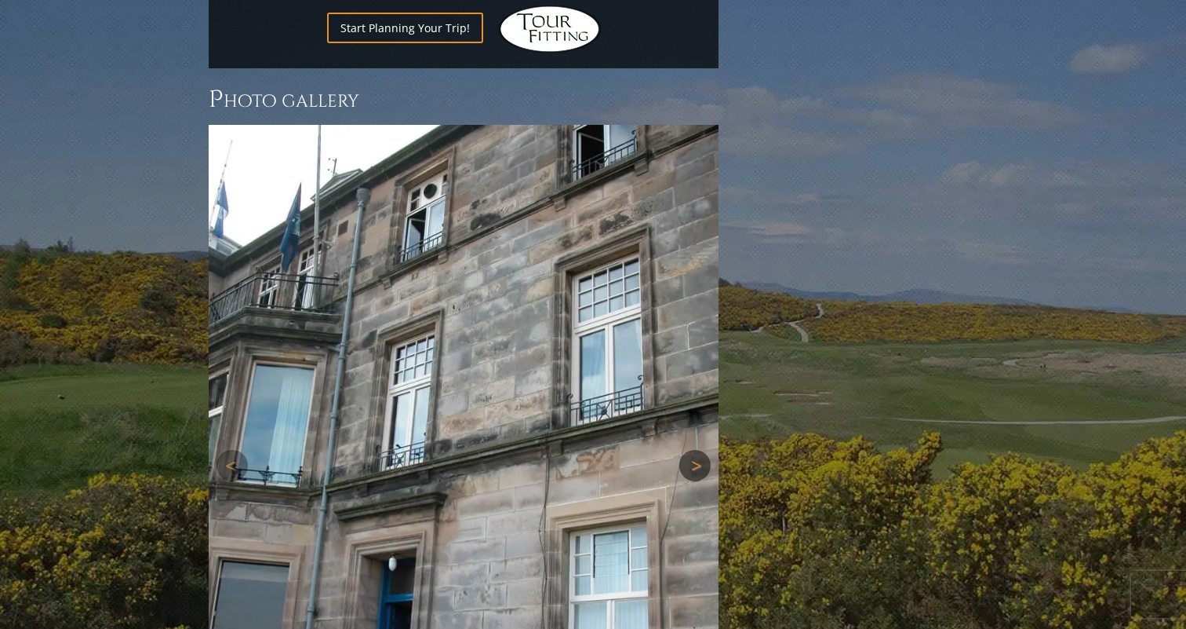
click at [694, 203] on img at bounding box center [464, 465] width 510 height 680
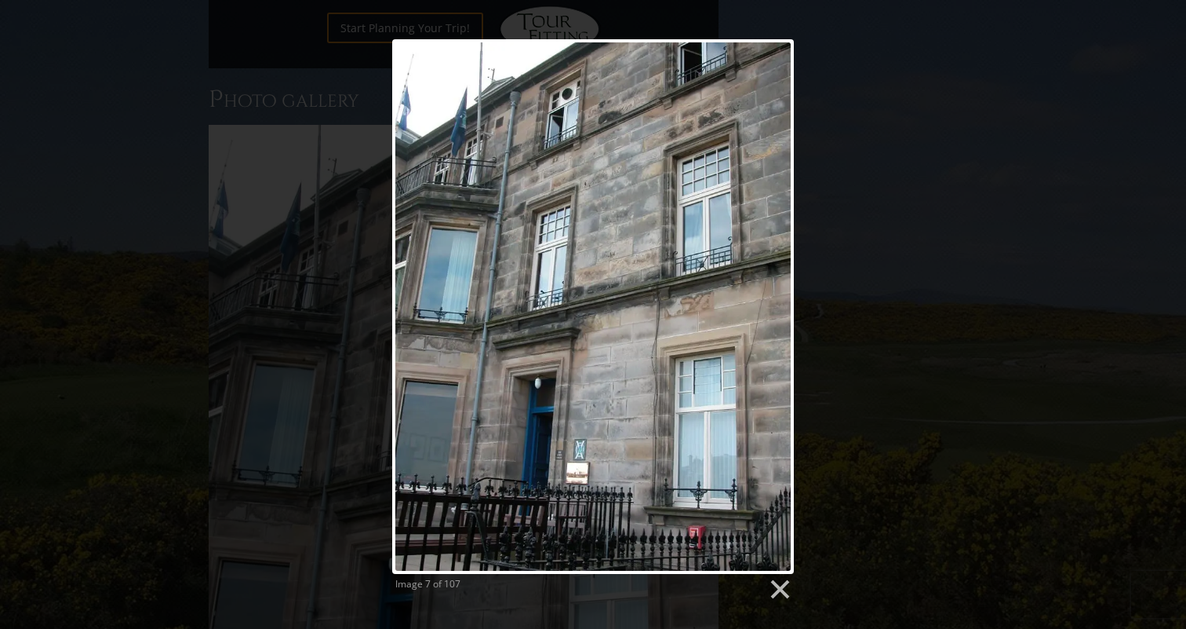
click at [840, 81] on div "Image 7 of 107" at bounding box center [593, 320] width 1186 height 562
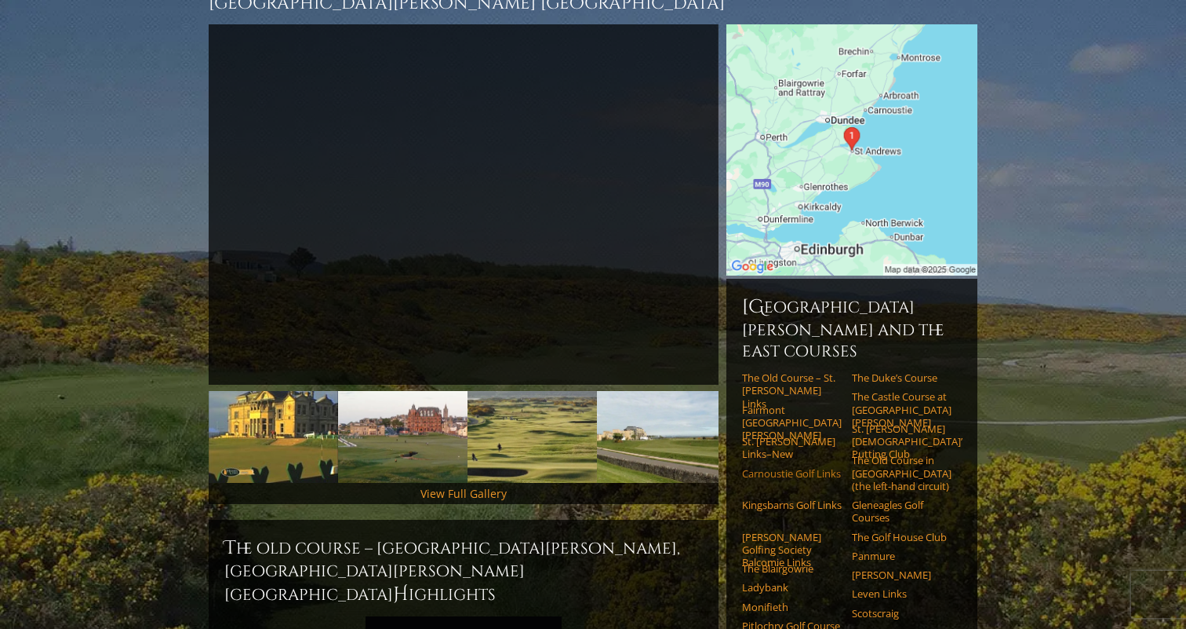
scroll to position [0, 0]
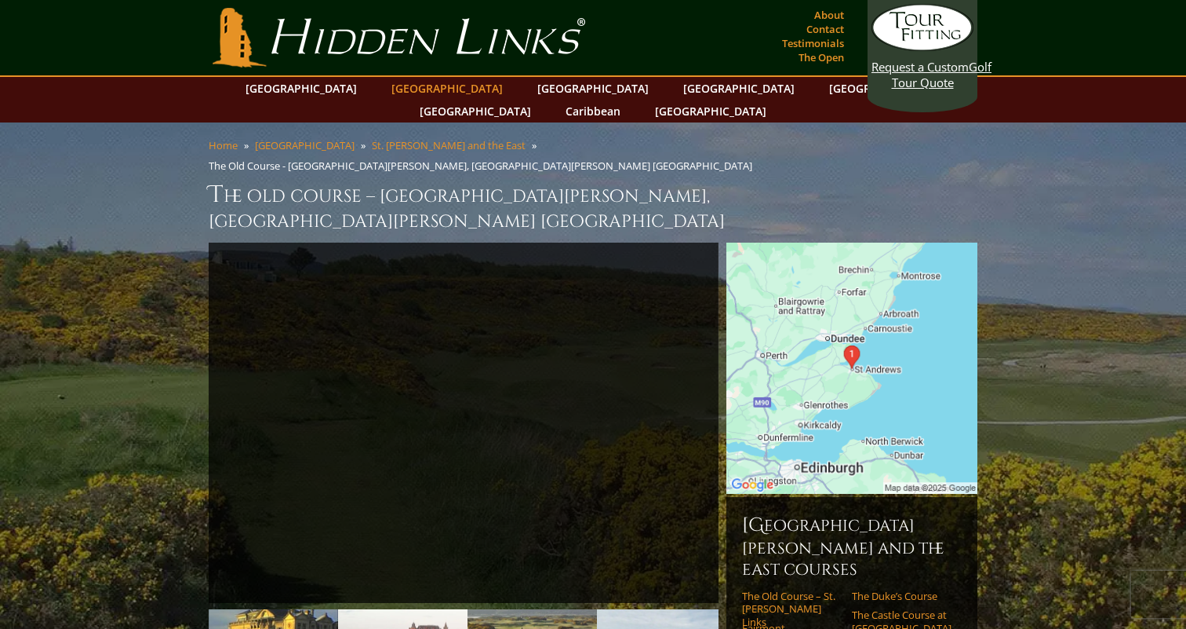
click at [425, 92] on link "[GEOGRAPHIC_DATA]" at bounding box center [447, 88] width 127 height 23
